Goal: Task Accomplishment & Management: Complete application form

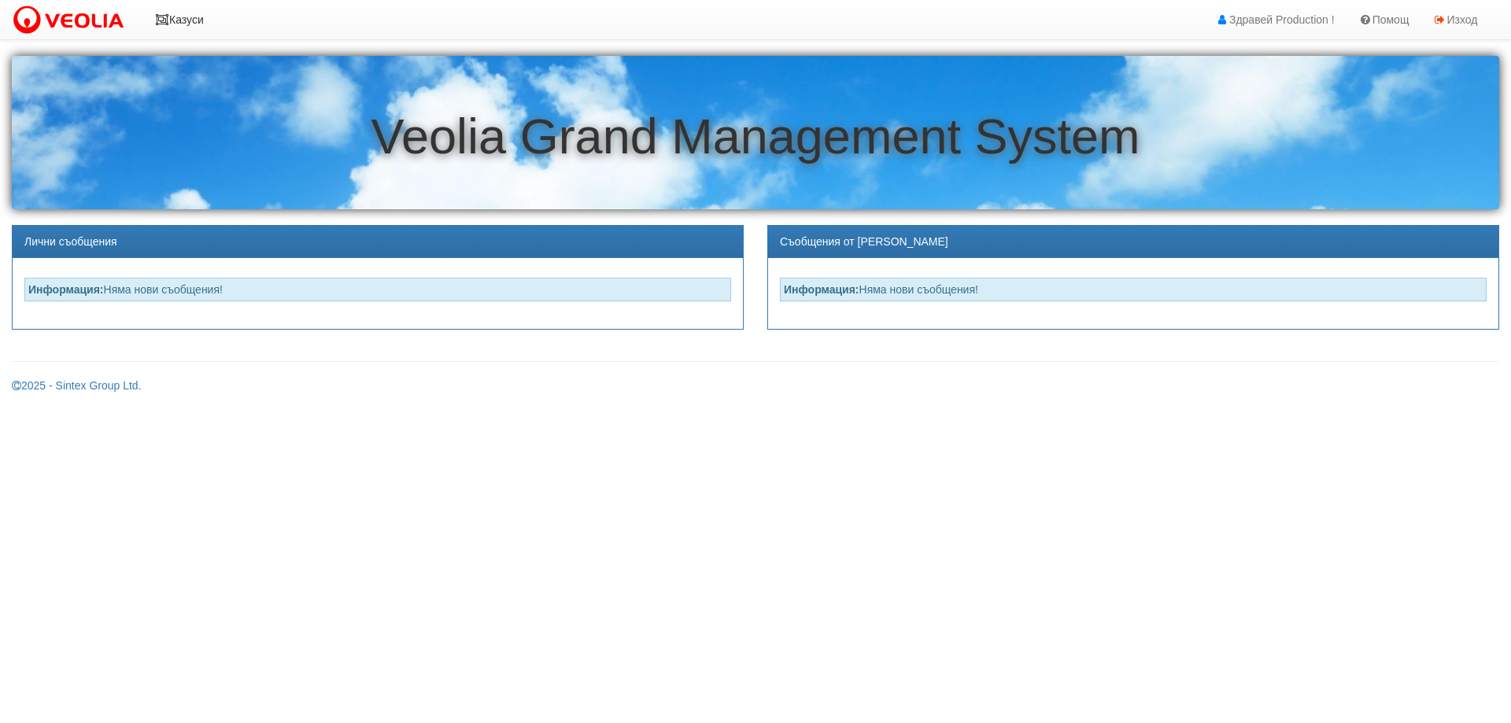
click at [172, 19] on link "Казуси" at bounding box center [179, 19] width 72 height 39
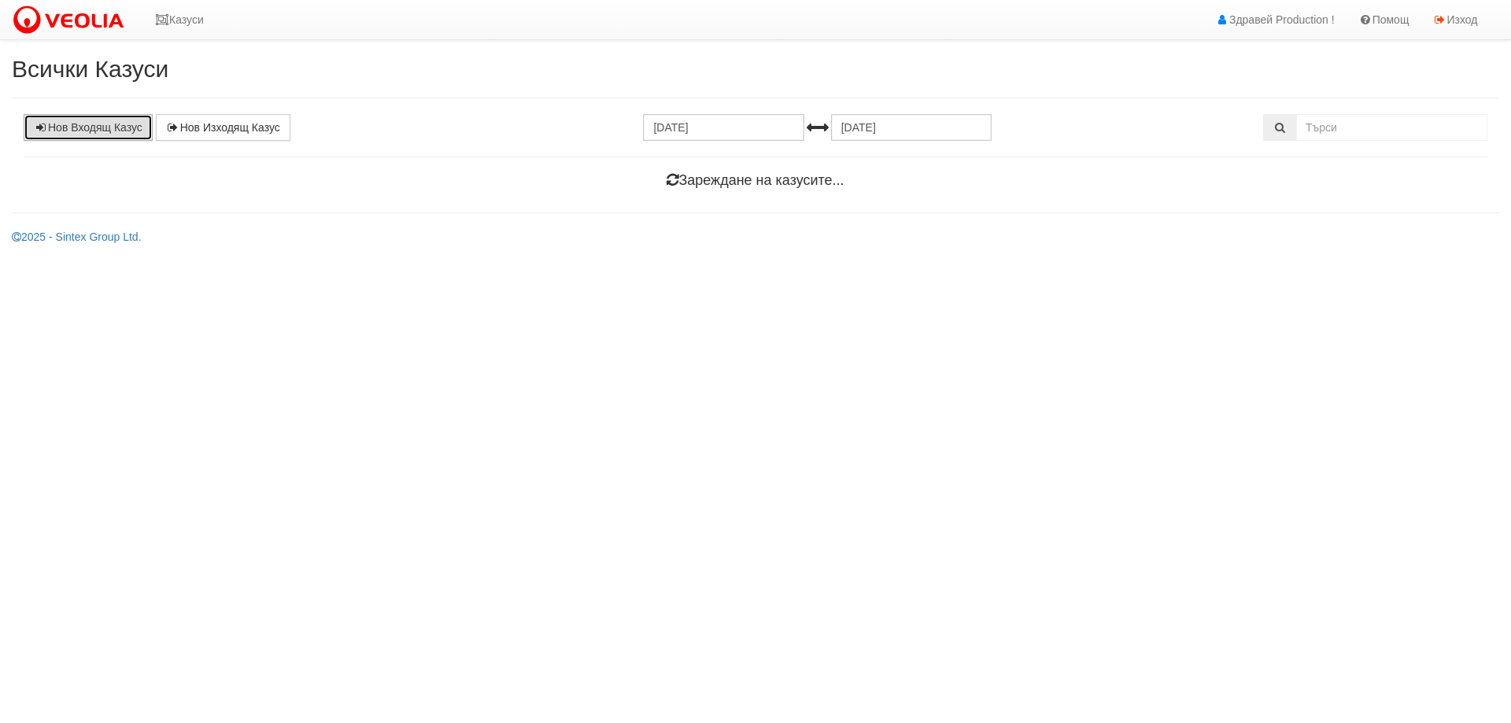
click at [111, 128] on link "Нов Входящ Казус" at bounding box center [88, 127] width 129 height 27
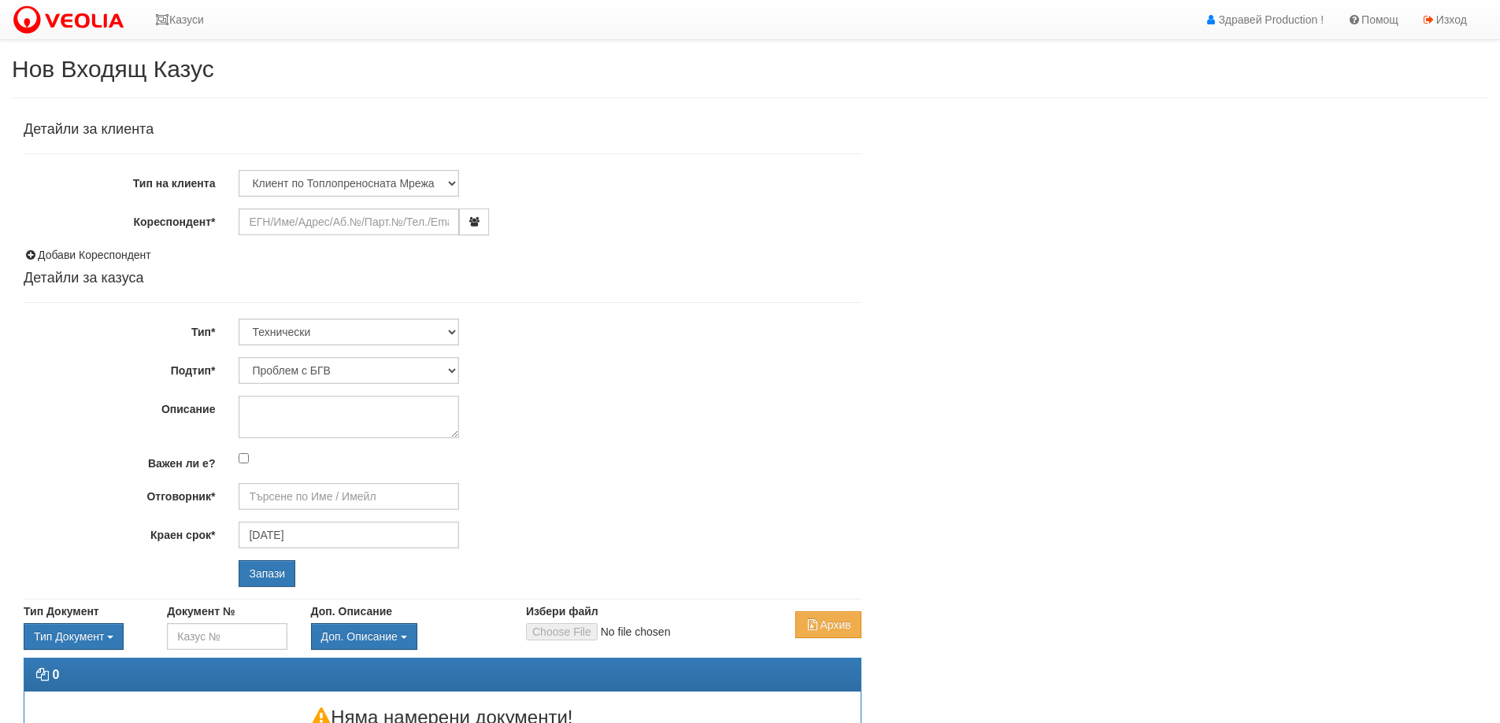
type input "[PERSON_NAME] - Технически"
click at [303, 220] on input "Кореспондент*" at bounding box center [349, 222] width 220 height 27
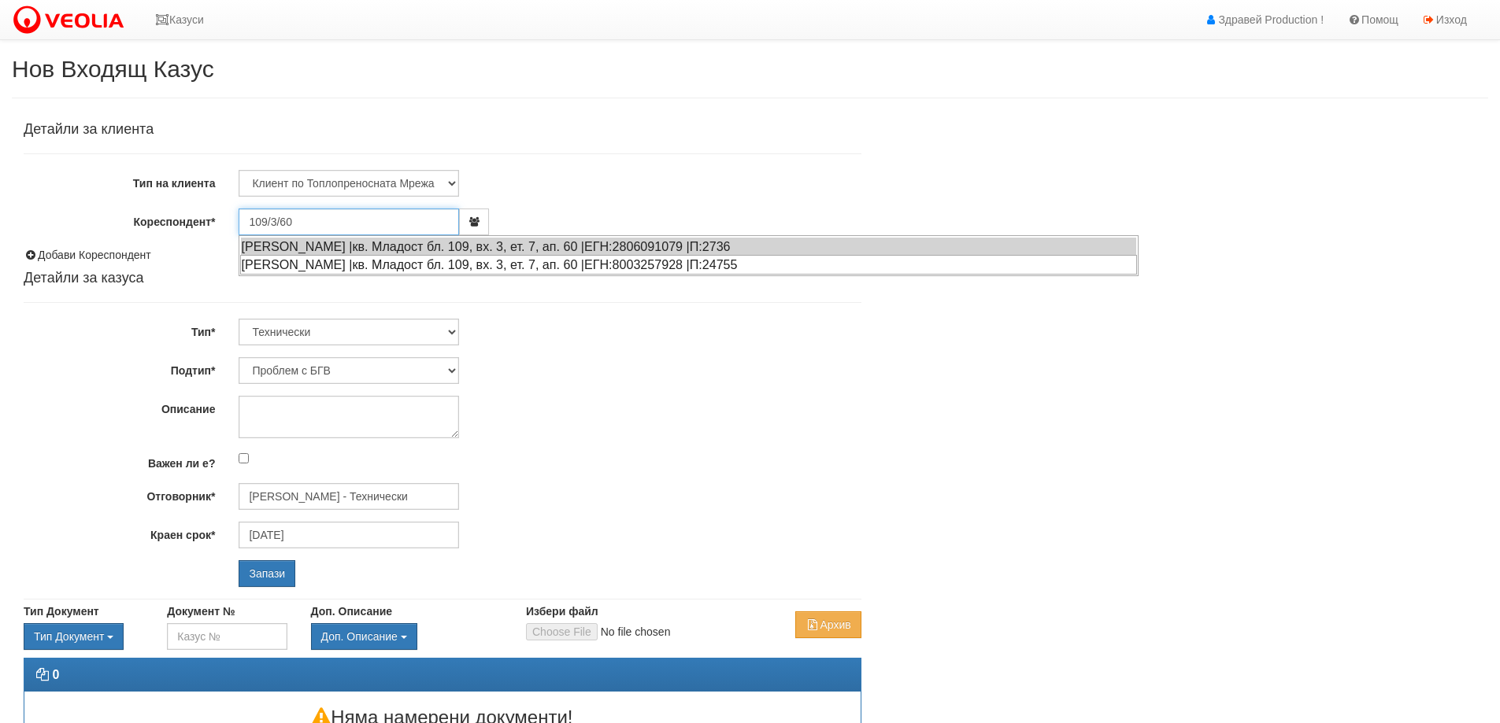
click at [332, 261] on div "ВЕСЕЛИН МИХАЙЛОВ СТАНЕВ |кв. Младост бл. 109, вх. 3, ет. 7, ап. 60 |ЕГН:8003257…" at bounding box center [688, 265] width 897 height 20
type input "Веселин Михайлов Станев"
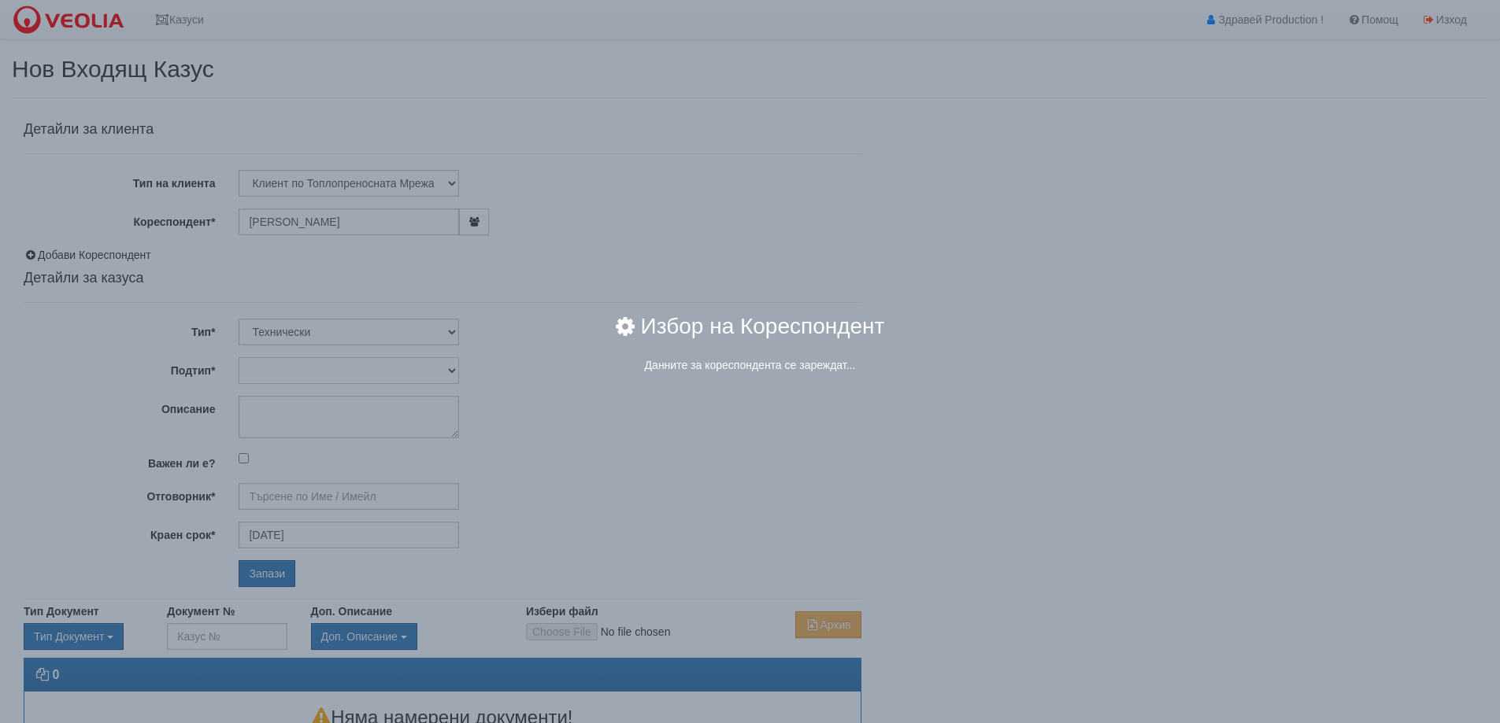
type input "Дончо Дончев - Технически"
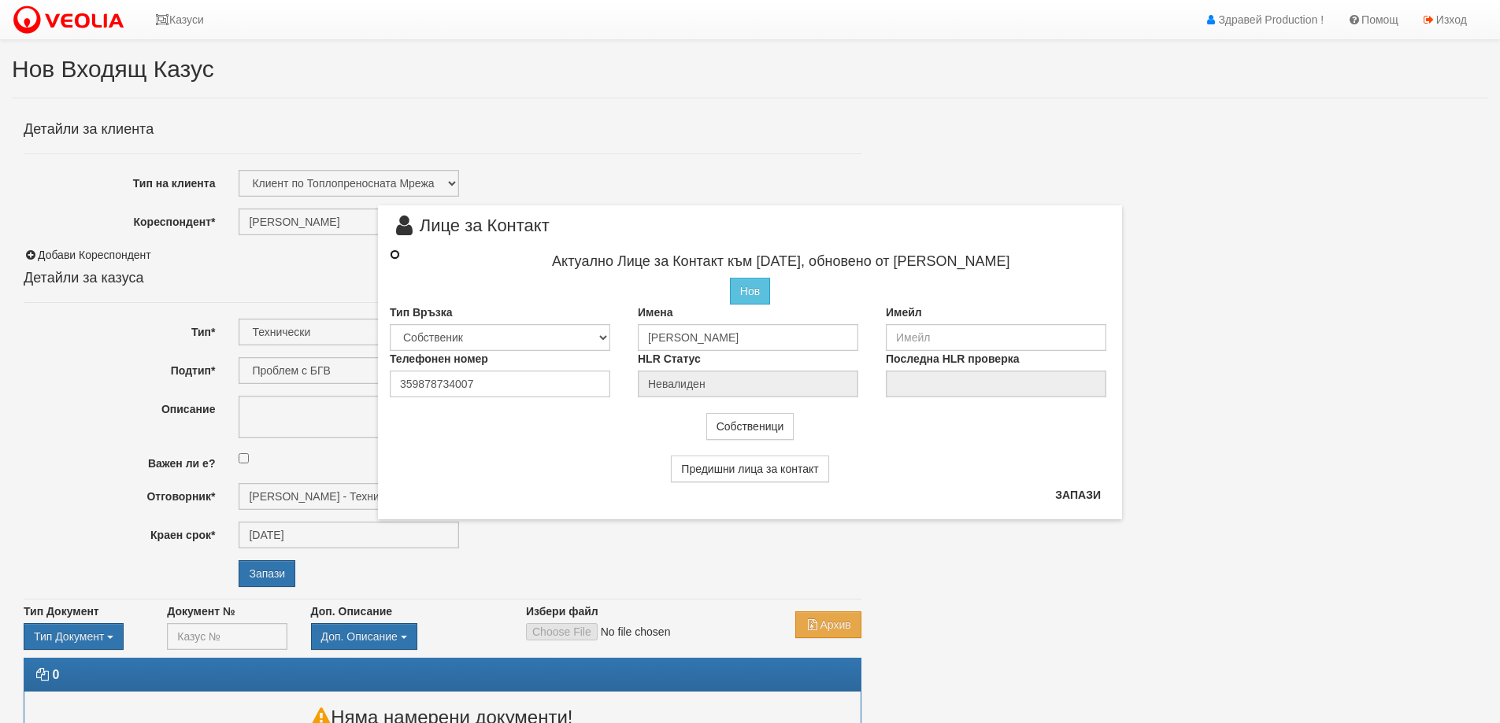
click at [395, 257] on input "radio" at bounding box center [395, 255] width 10 height 10
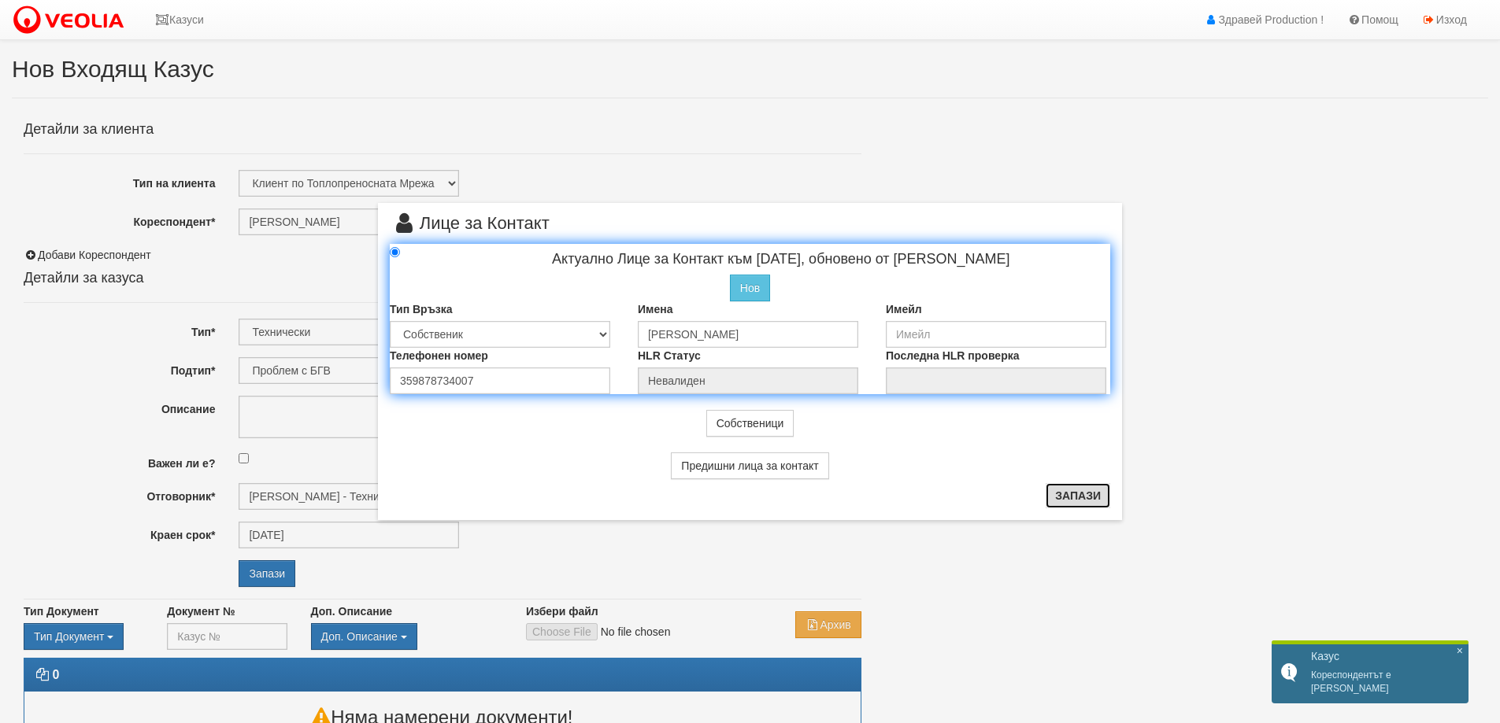
click at [1078, 495] on button "Запази" at bounding box center [1077, 495] width 65 height 25
radio input "true"
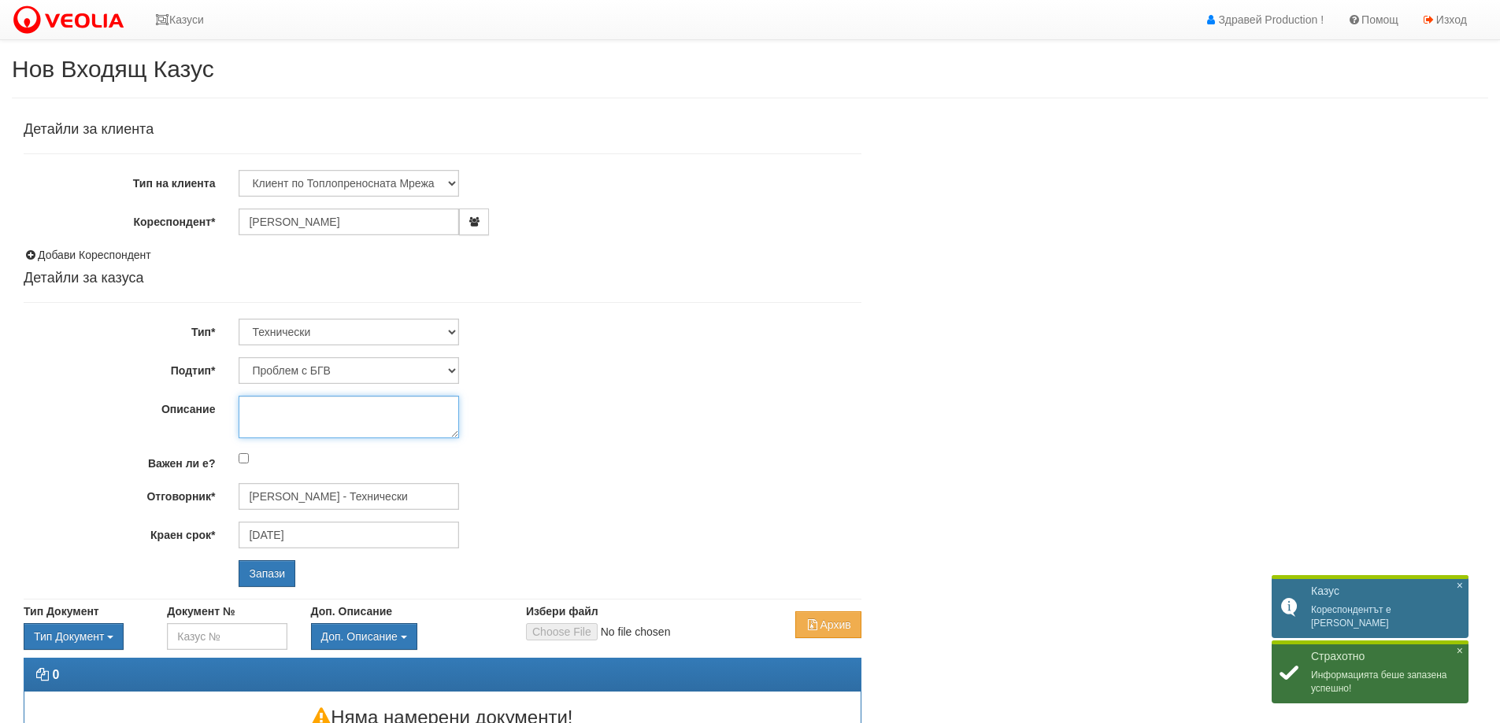
click at [309, 417] on textarea "Описание" at bounding box center [349, 417] width 220 height 43
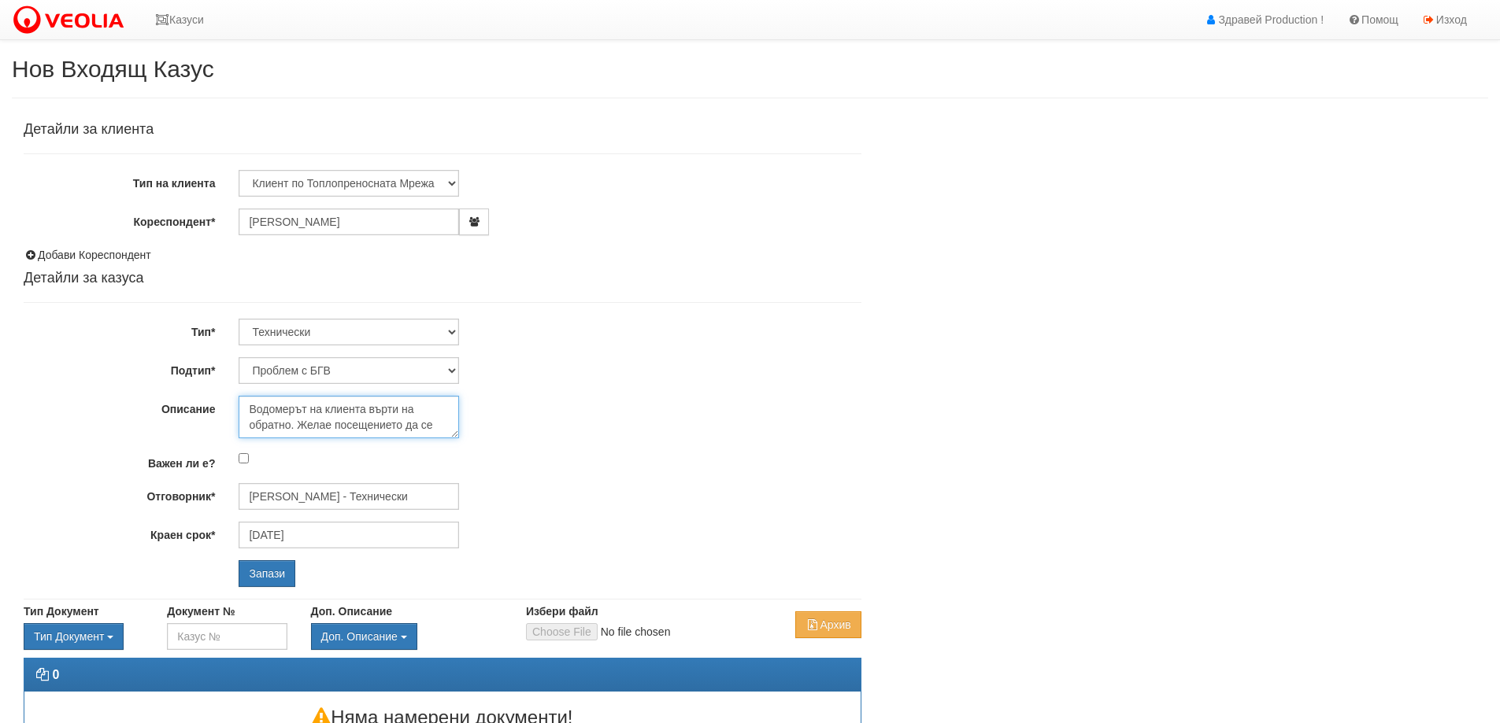
scroll to position [9, 0]
click at [379, 431] on textarea "Водомерът на клиента върти на обратно. Желае посещението да се състои на 19 сеп…" at bounding box center [349, 417] width 220 height 43
click at [383, 431] on textarea "Водомерът на клиента върти на обратно. Желае посещението да се състои на 19 сеп…" at bounding box center [349, 417] width 220 height 43
click at [426, 430] on textarea "Водомерът на клиента върти на обратно. Желае посещението да се състои на 19 сеп…" at bounding box center [349, 417] width 220 height 43
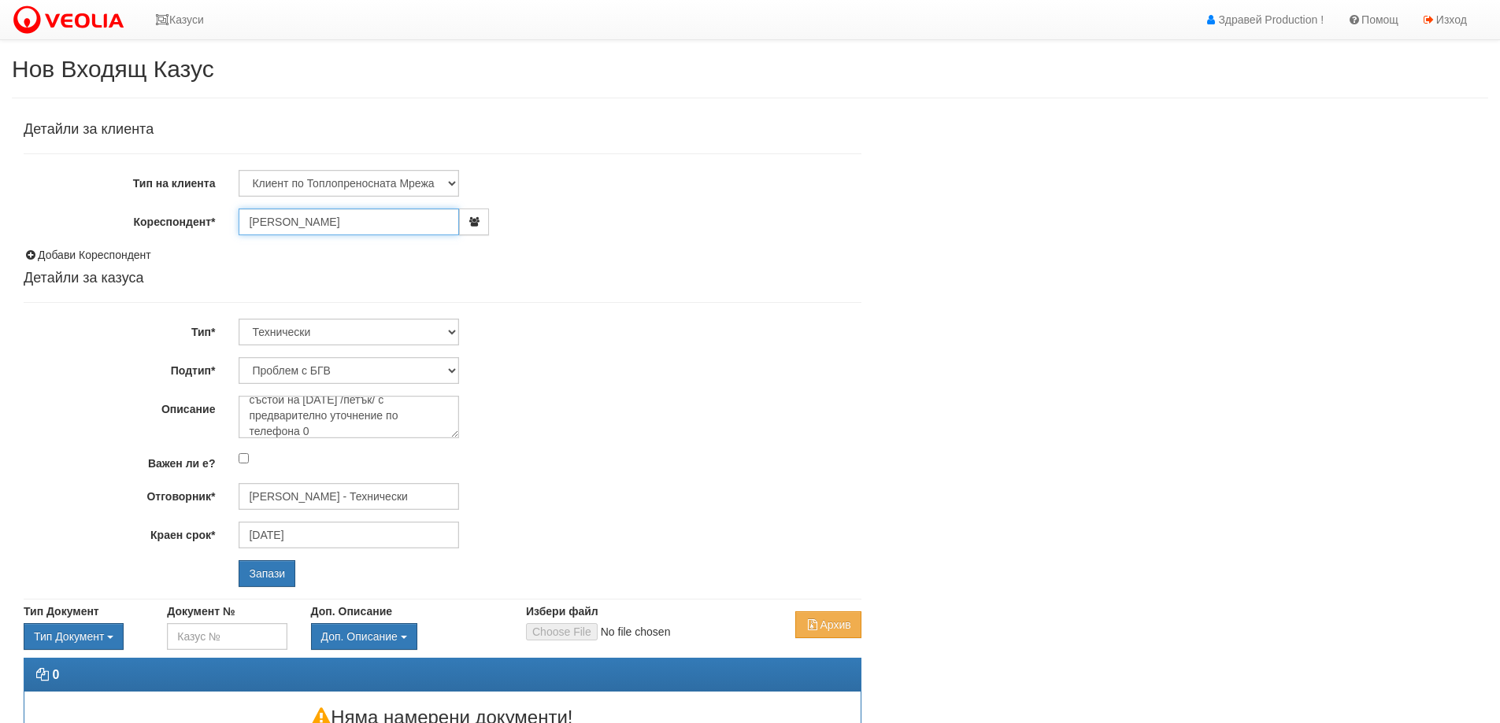
click at [368, 228] on input "Веселин Михайлов Станев" at bounding box center [349, 222] width 220 height 27
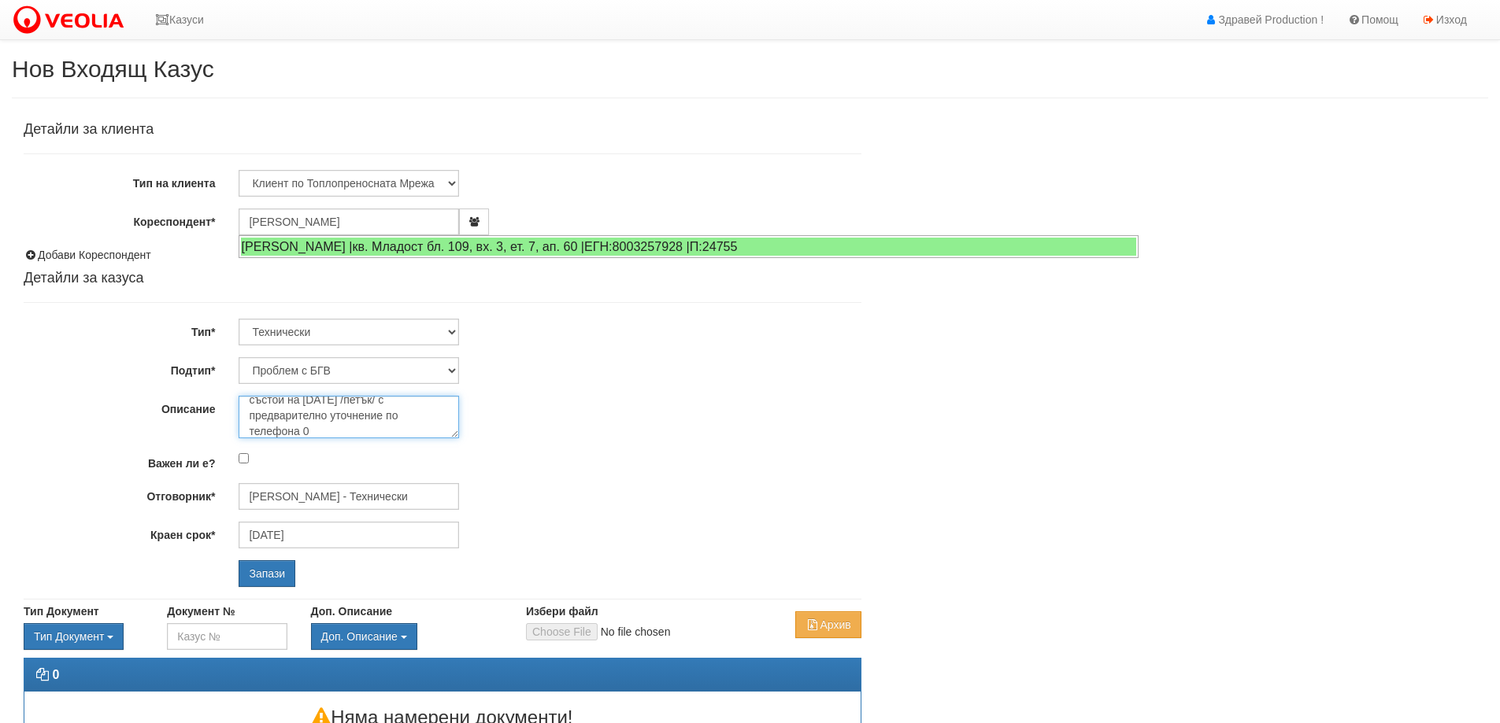
click at [364, 428] on textarea "Водомерът на клиента върти на обратно. Желае посещението да се състои на 19 сеп…" at bounding box center [349, 417] width 220 height 43
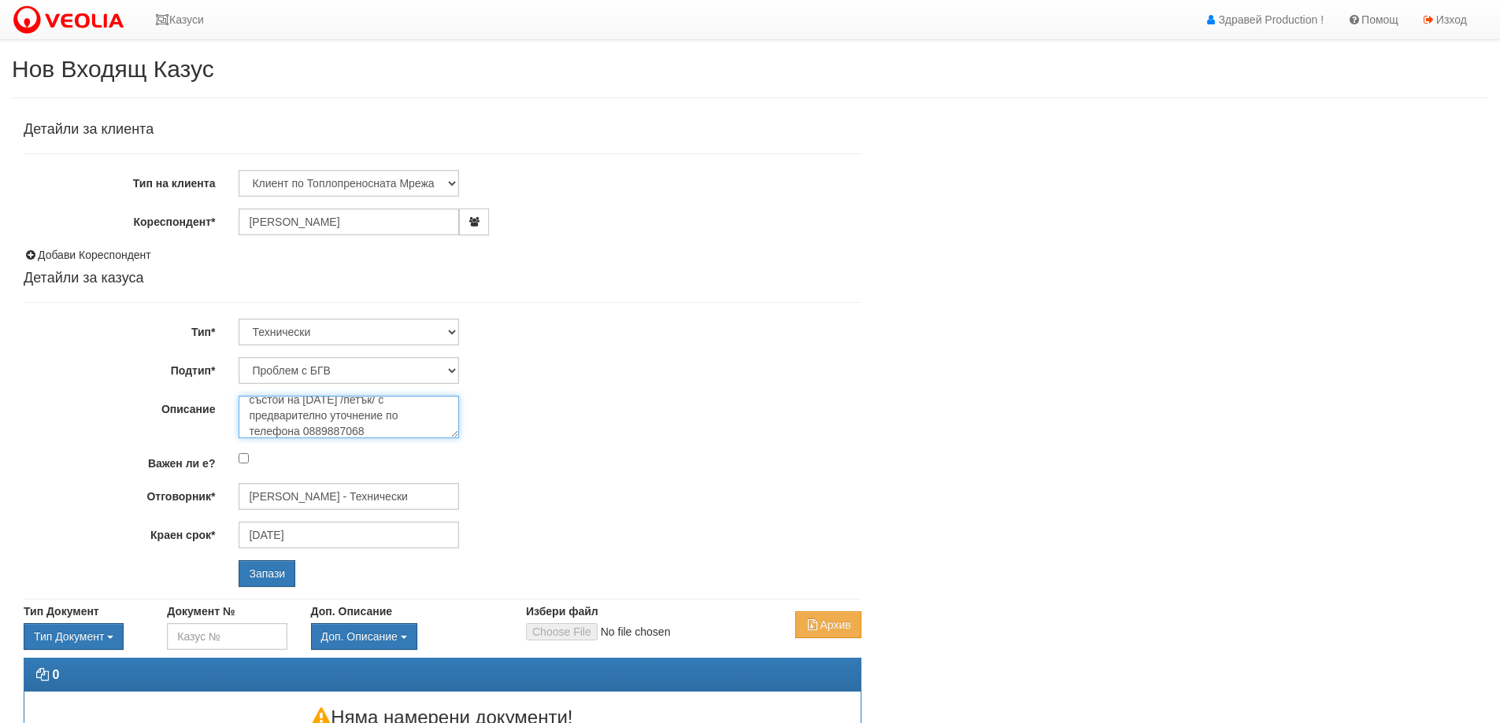
click at [411, 423] on textarea "Водомерът на клиента върти на обратно. Желае посещението да се състои на 19 сеп…" at bounding box center [349, 417] width 220 height 43
type textarea "Водомерът на клиента върти на обратно. Желае посещението да се състои на 19 сеп…"
click at [276, 573] on input "Запази" at bounding box center [267, 573] width 57 height 27
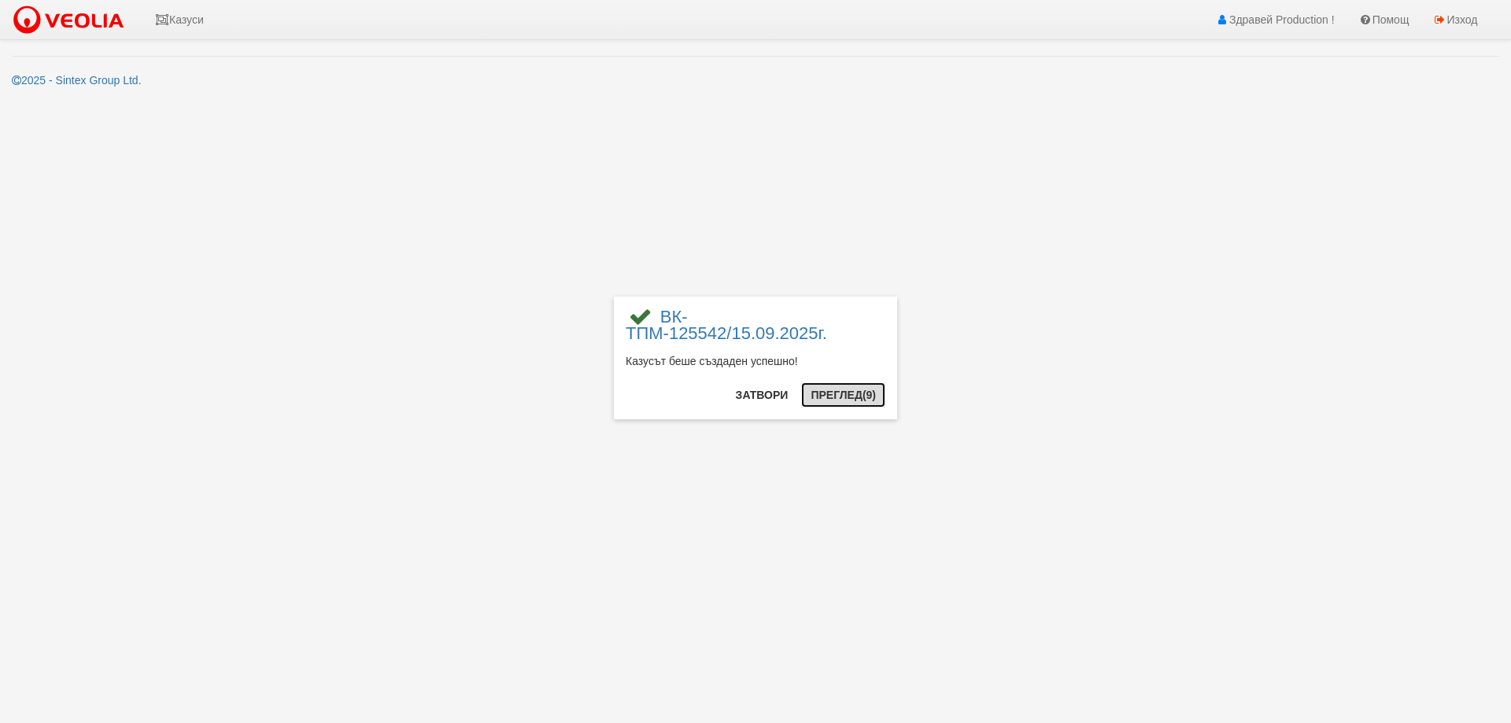
click at [853, 402] on button "Преглед (9)" at bounding box center [843, 395] width 84 height 25
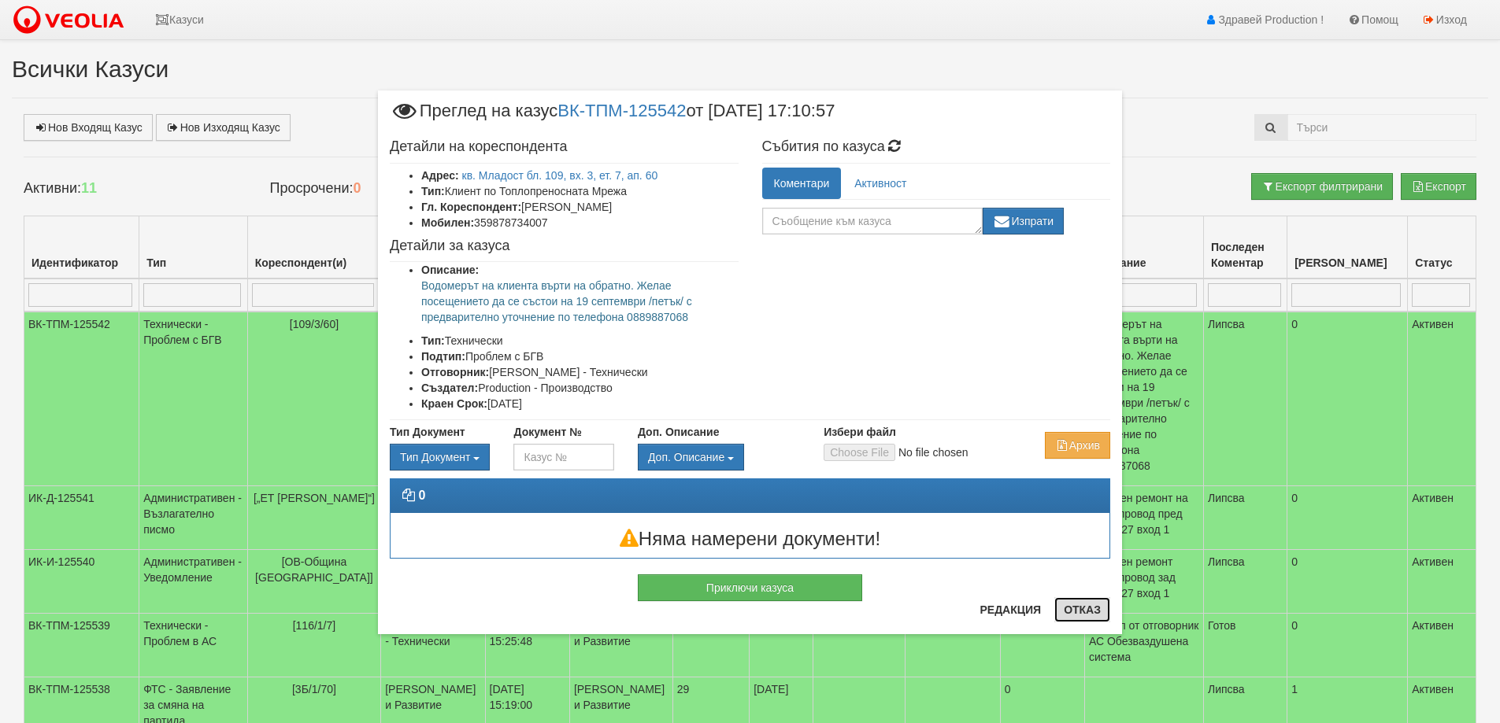
click at [1090, 612] on button "Отказ" at bounding box center [1082, 609] width 56 height 25
